Goal: Information Seeking & Learning: Learn about a topic

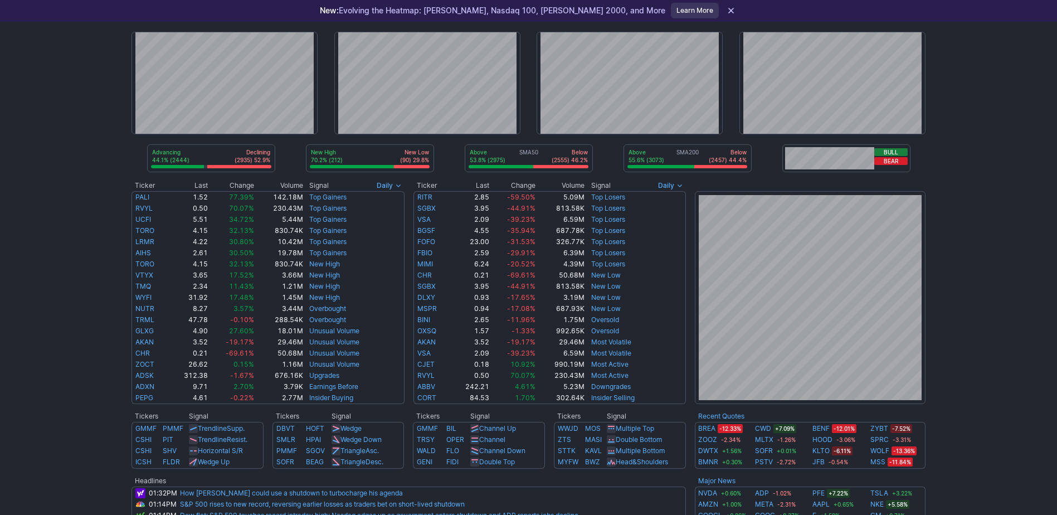
scroll to position [56, 0]
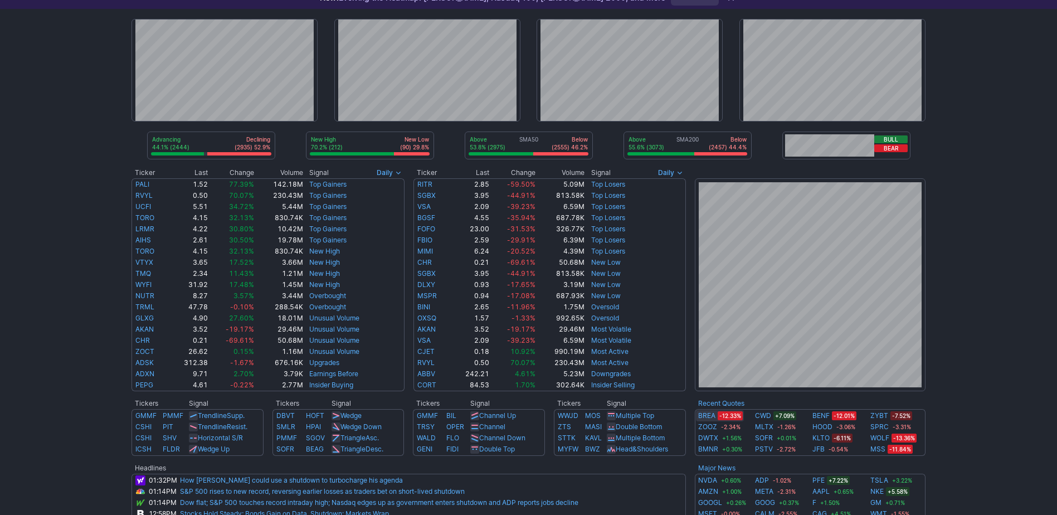
click at [704, 418] on link "BREA" at bounding box center [706, 415] width 17 height 11
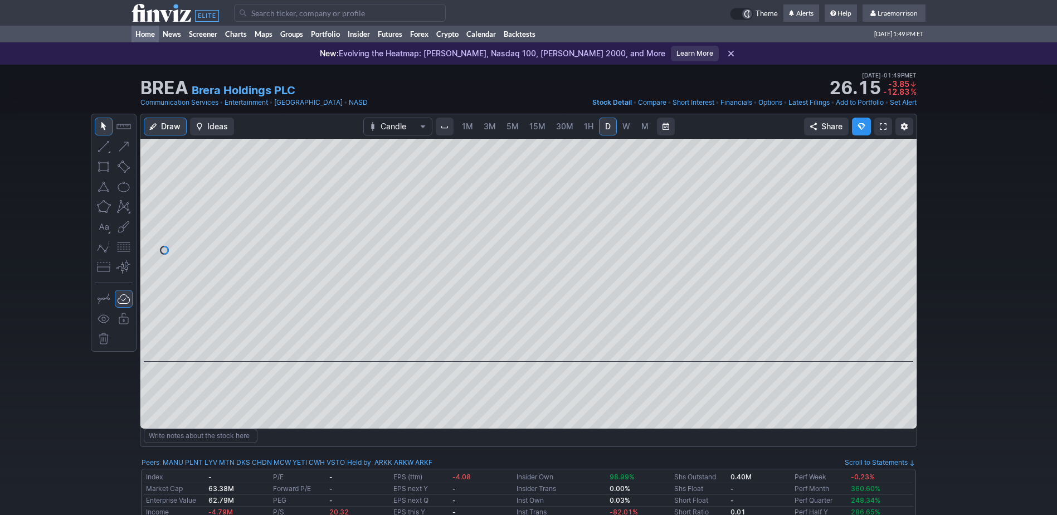
click at [145, 36] on link "Home" at bounding box center [144, 34] width 27 height 17
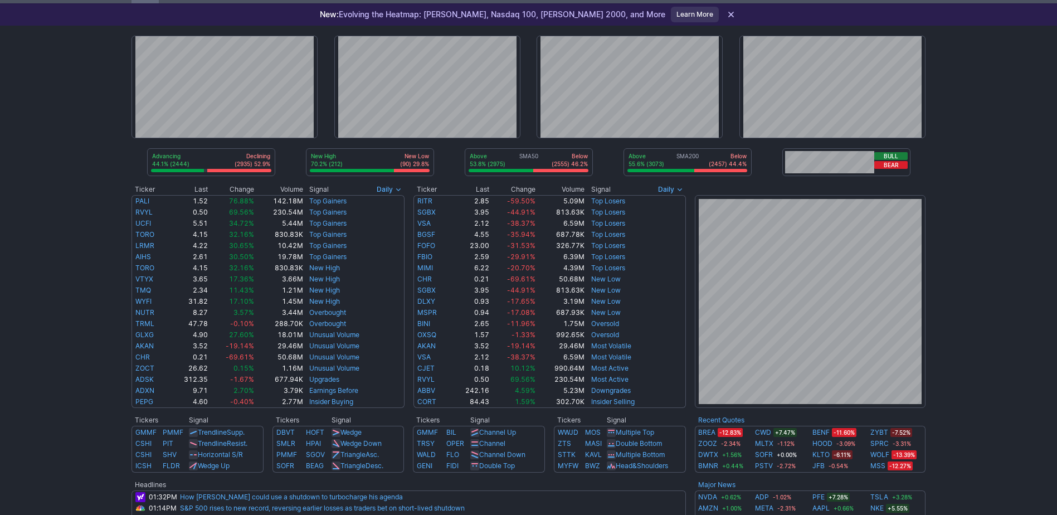
scroll to position [56, 0]
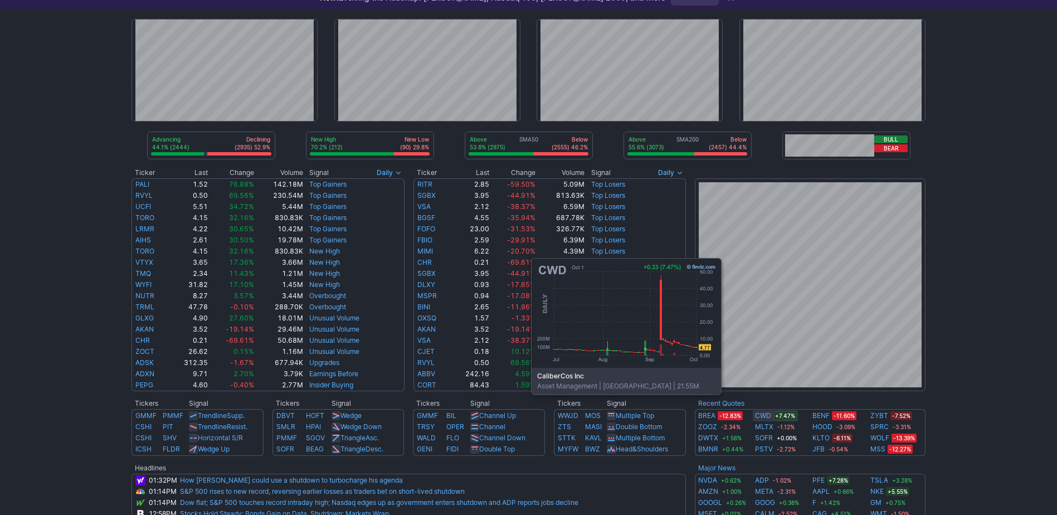
click at [770, 411] on link "CWD" at bounding box center [763, 415] width 16 height 11
